Goal: Transaction & Acquisition: Purchase product/service

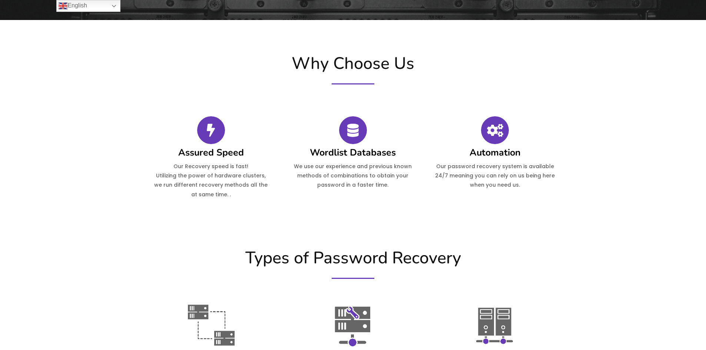
scroll to position [259, 0]
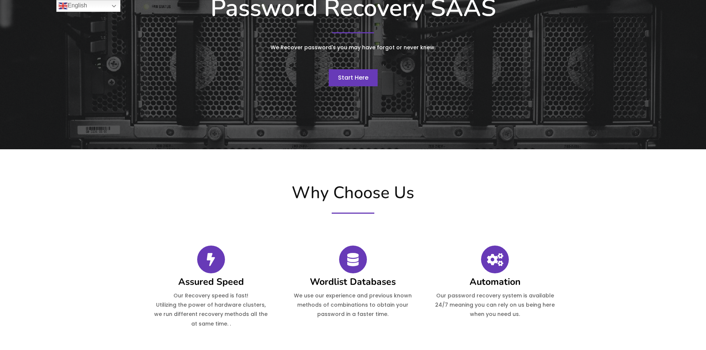
scroll to position [185, 0]
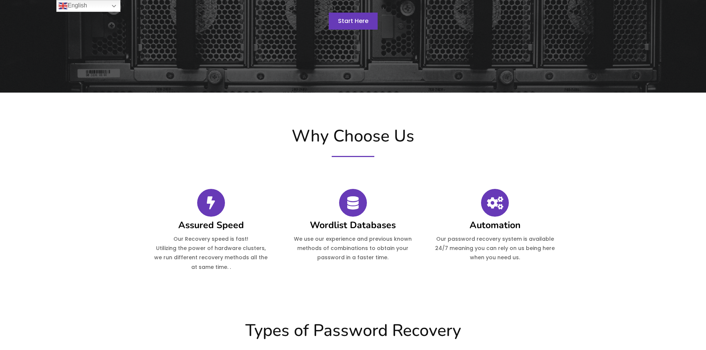
click at [361, 19] on span "Start Here" at bounding box center [353, 21] width 30 height 9
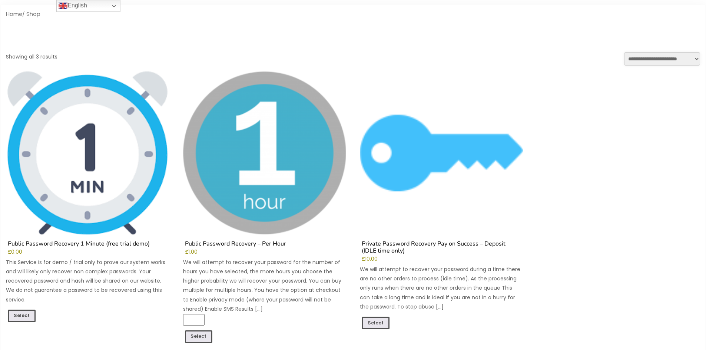
scroll to position [37, 0]
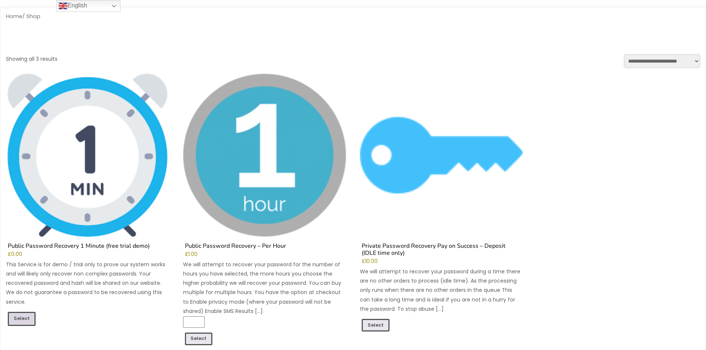
click at [14, 319] on link "Select" at bounding box center [22, 319] width 28 height 14
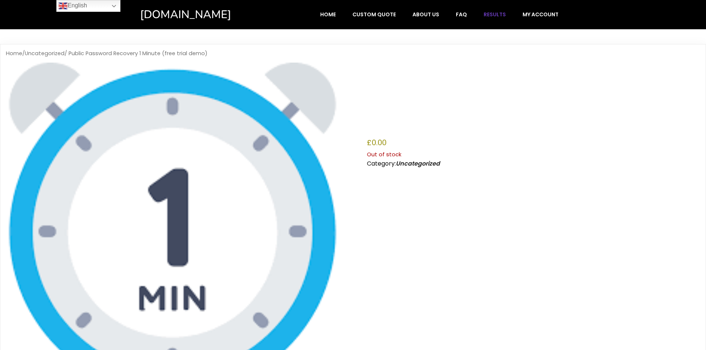
click at [493, 13] on span "Results" at bounding box center [495, 14] width 22 height 7
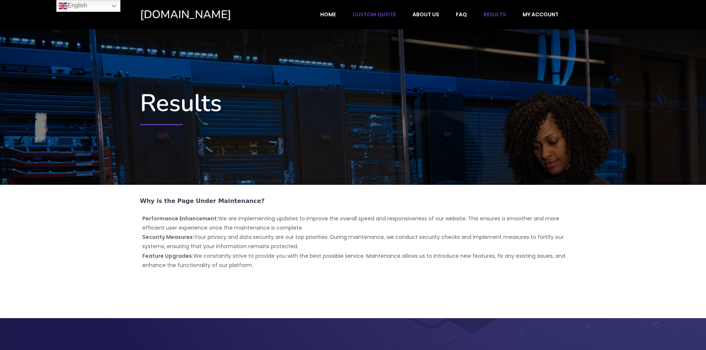
click at [368, 11] on span "Custom Quote" at bounding box center [373, 14] width 43 height 7
